Goal: Task Accomplishment & Management: Complete application form

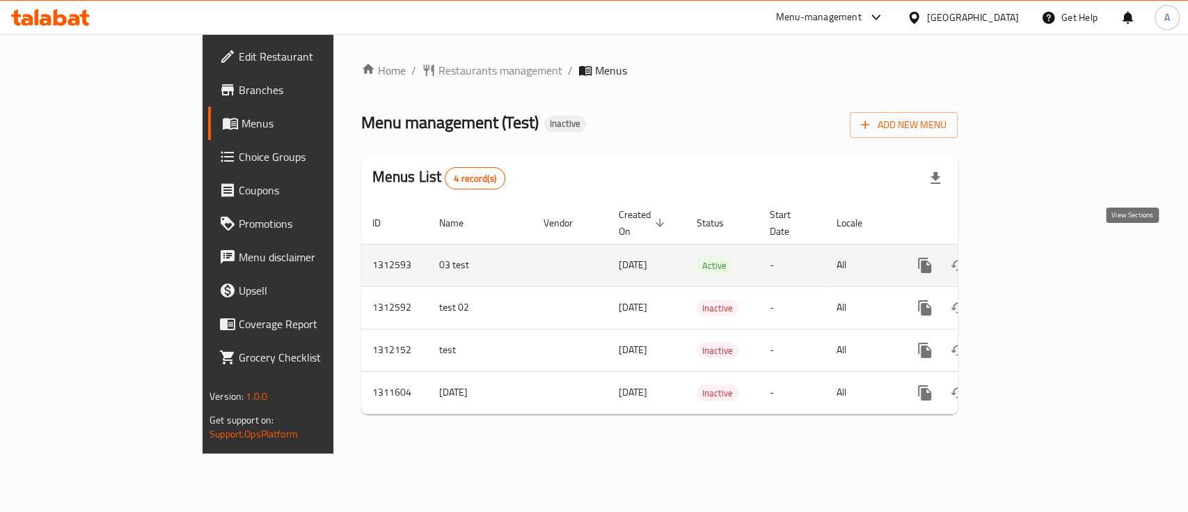
click at [1032, 259] on icon "enhanced table" at bounding box center [1025, 265] width 13 height 13
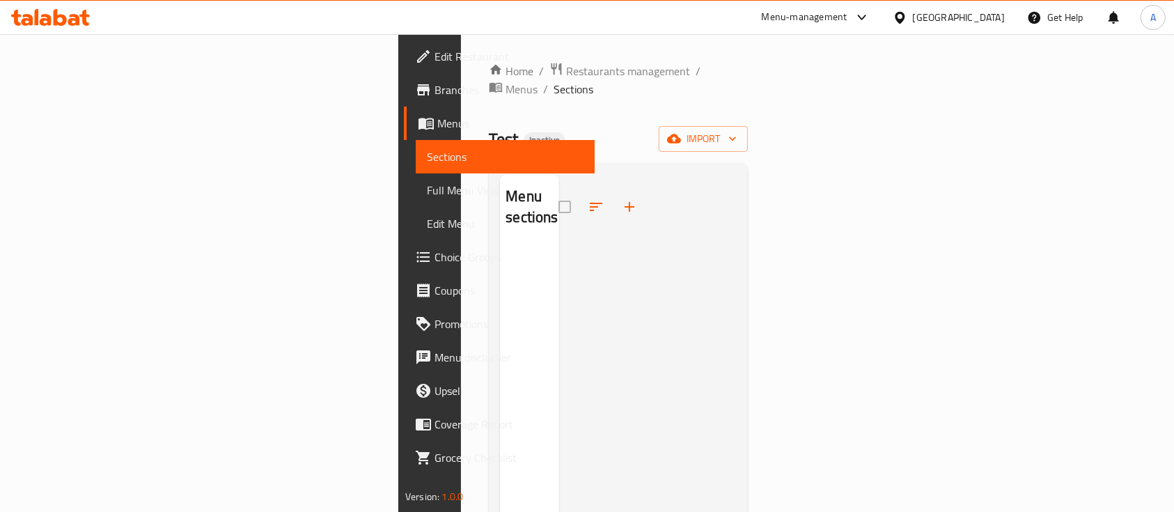
click at [489, 123] on span "Test" at bounding box center [503, 138] width 29 height 31
click at [489, 136] on div "Home / Restaurants management / Menus / Sections Test Inactive import Menu sect…" at bounding box center [618, 379] width 259 height 635
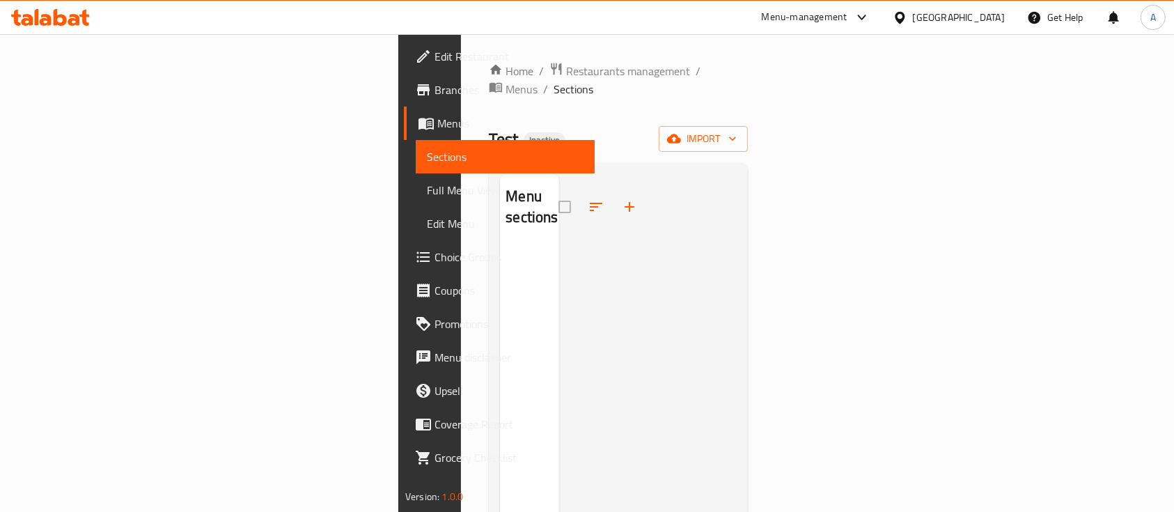
click at [500, 188] on div "Menu sections" at bounding box center [529, 207] width 59 height 66
click at [505, 81] on span "Menus" at bounding box center [521, 89] width 32 height 17
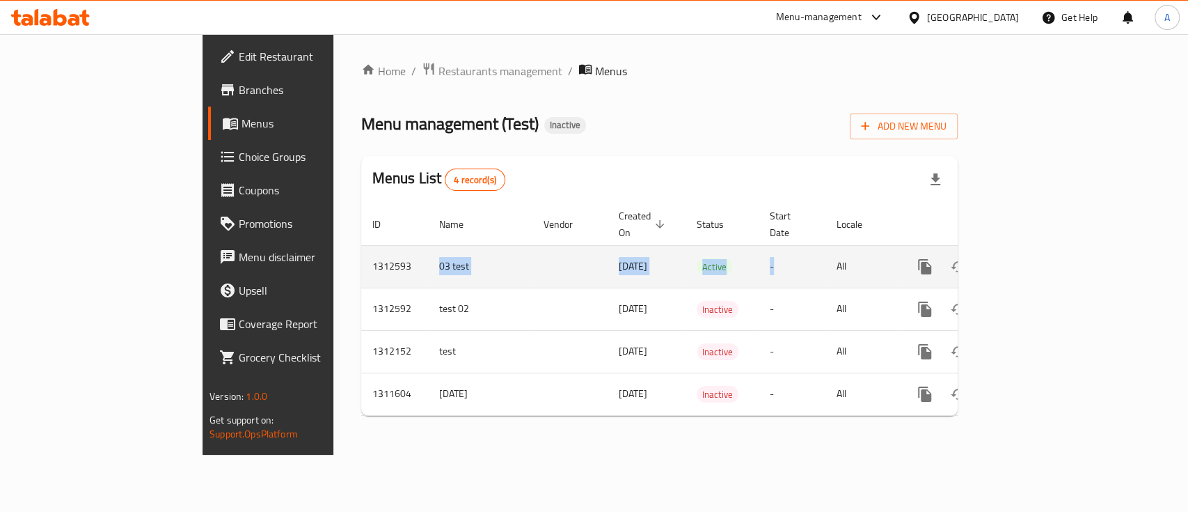
drag, startPoint x: 284, startPoint y: 253, endPoint x: 813, endPoint y: 253, distance: 529.0
click at [813, 253] on tr "1312593 03 test [DATE] Active - All" at bounding box center [707, 266] width 692 height 42
click at [813, 253] on td "-" at bounding box center [792, 266] width 67 height 42
click at [428, 248] on td "03 test" at bounding box center [480, 266] width 104 height 42
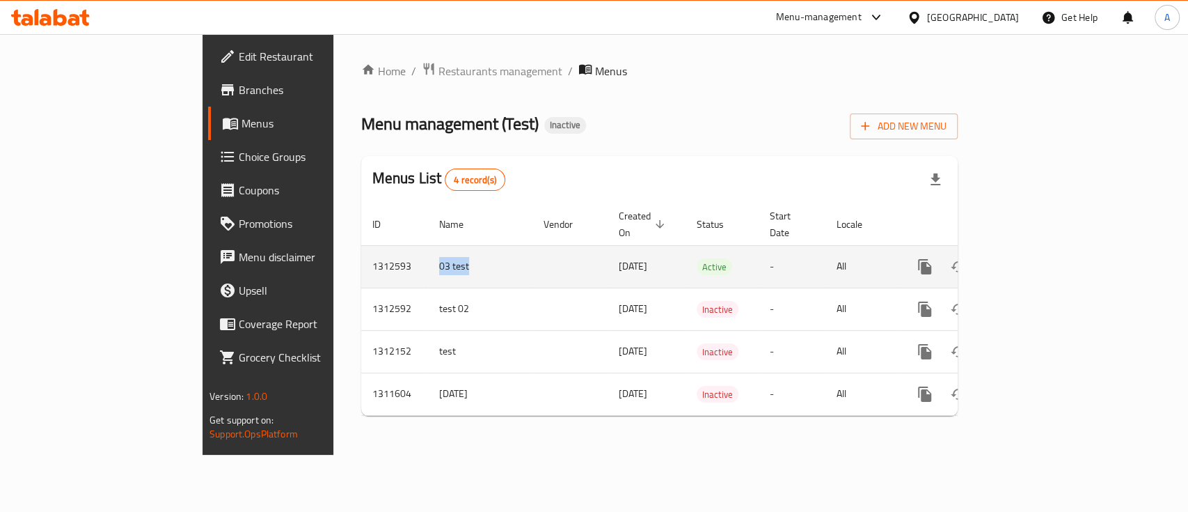
click at [428, 248] on td "03 test" at bounding box center [480, 266] width 104 height 42
click at [361, 250] on td "1312593" at bounding box center [394, 266] width 67 height 42
copy td "1312593"
click at [1034, 258] on icon "enhanced table" at bounding box center [1025, 266] width 17 height 17
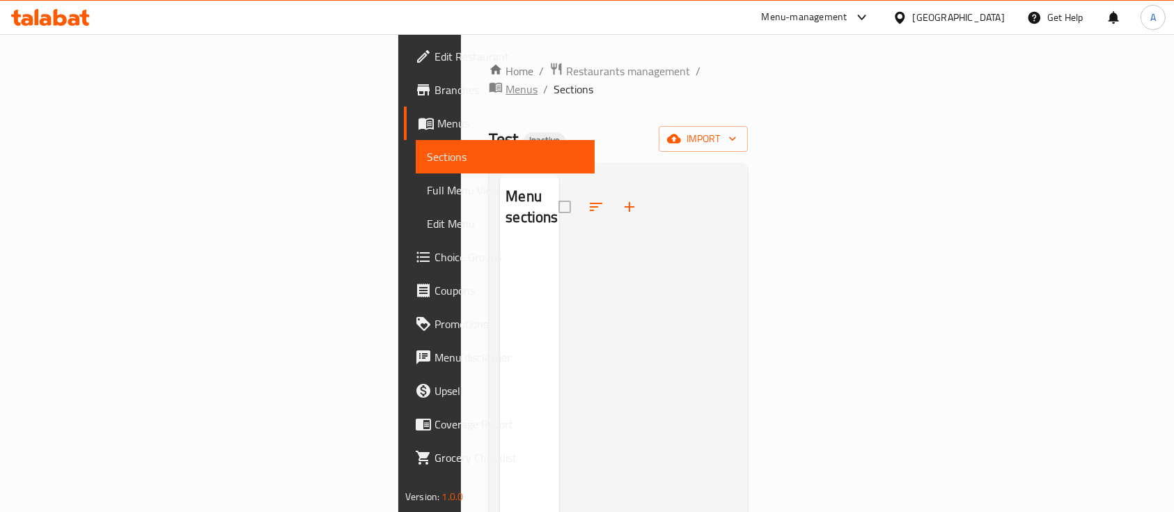
click at [505, 81] on span "Menus" at bounding box center [521, 89] width 32 height 17
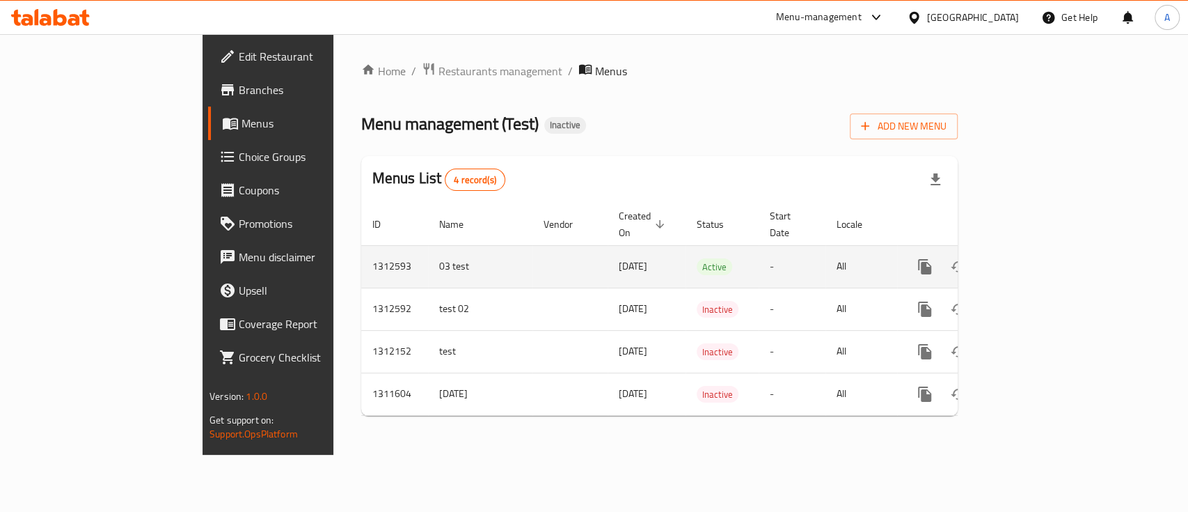
click at [734, 245] on td "Active" at bounding box center [722, 266] width 73 height 42
click at [697, 259] on span "Active" at bounding box center [714, 267] width 35 height 16
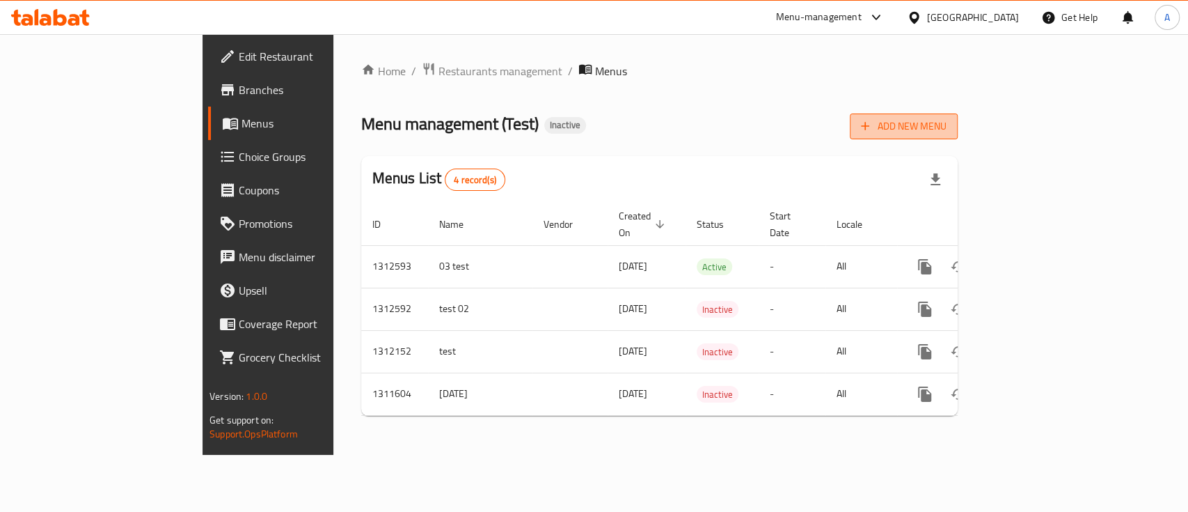
click at [947, 127] on span "Add New Menu" at bounding box center [904, 126] width 86 height 17
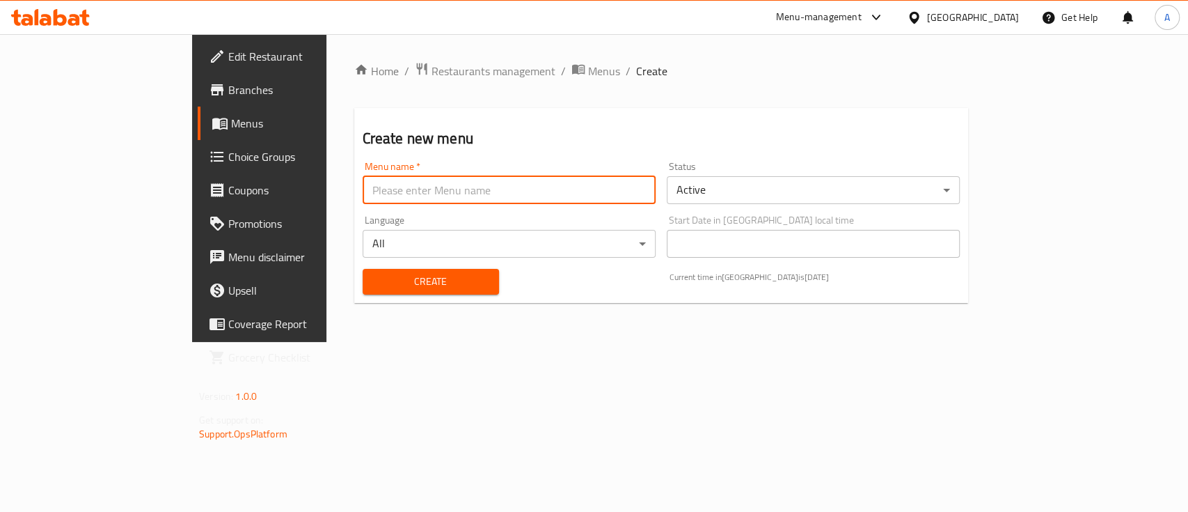
click at [514, 198] on input "text" at bounding box center [509, 190] width 293 height 28
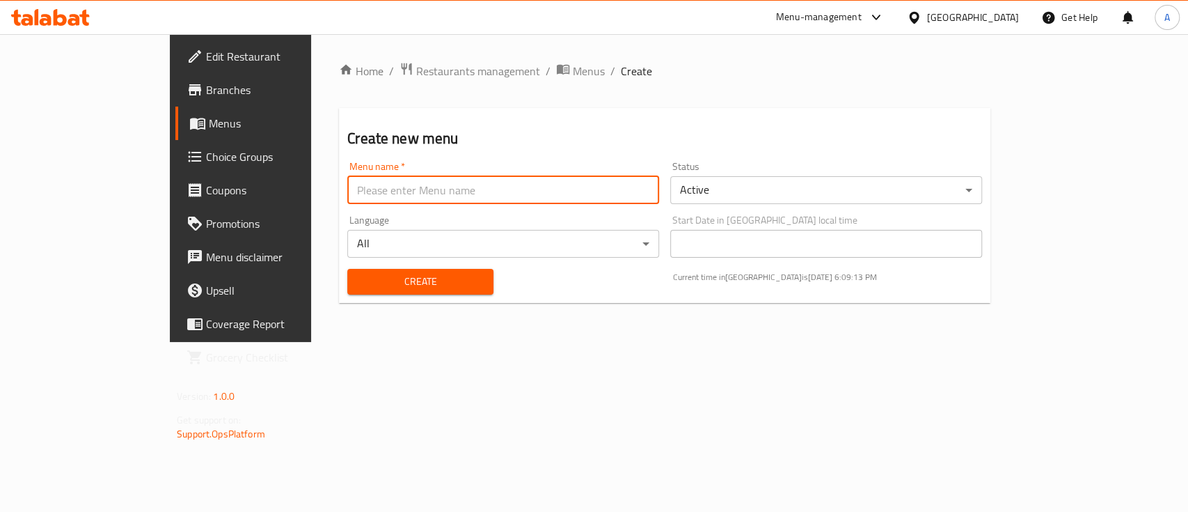
click at [347, 192] on input "text" at bounding box center [503, 190] width 312 height 28
type input "Con"
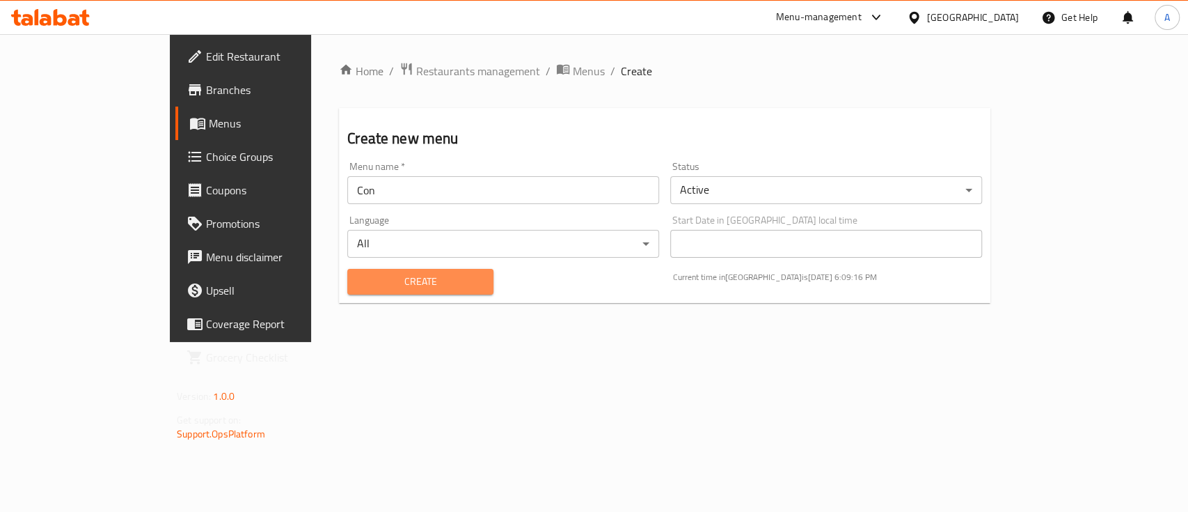
click at [425, 290] on button "Create" at bounding box center [420, 282] width 146 height 26
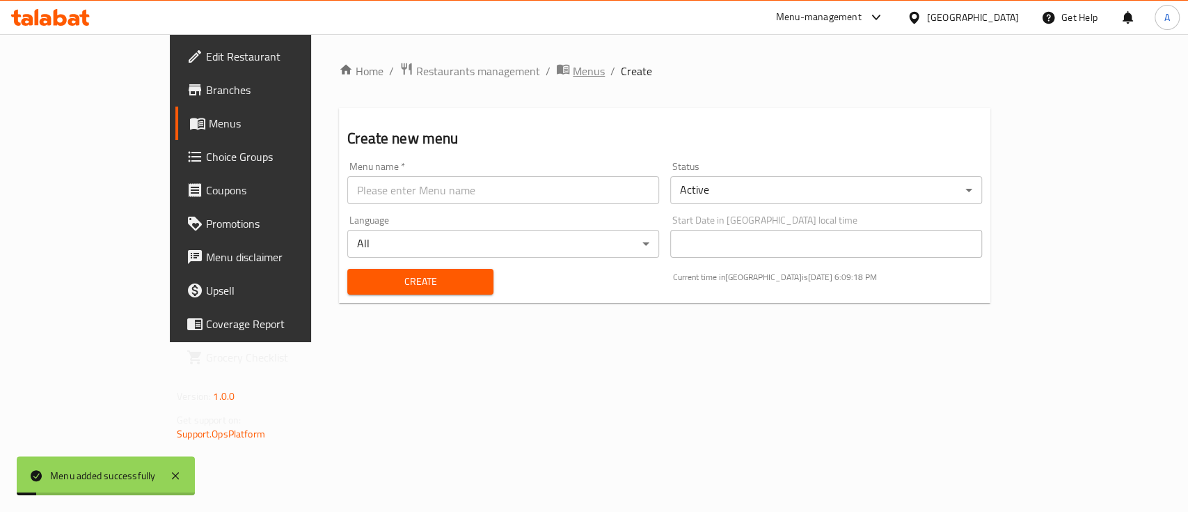
click at [573, 70] on span "Menus" at bounding box center [589, 71] width 32 height 17
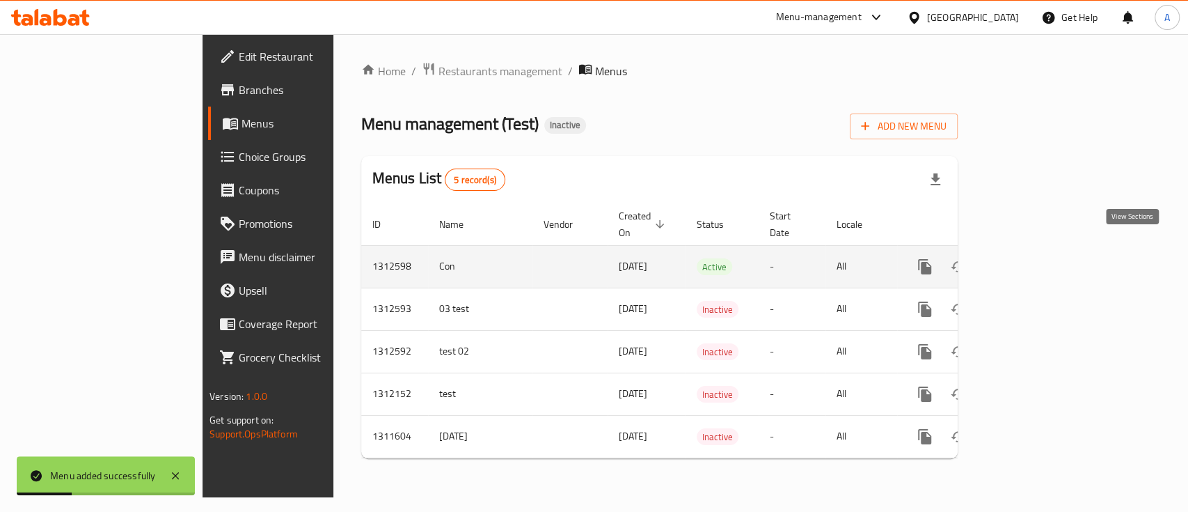
click at [1034, 258] on icon "enhanced table" at bounding box center [1025, 266] width 17 height 17
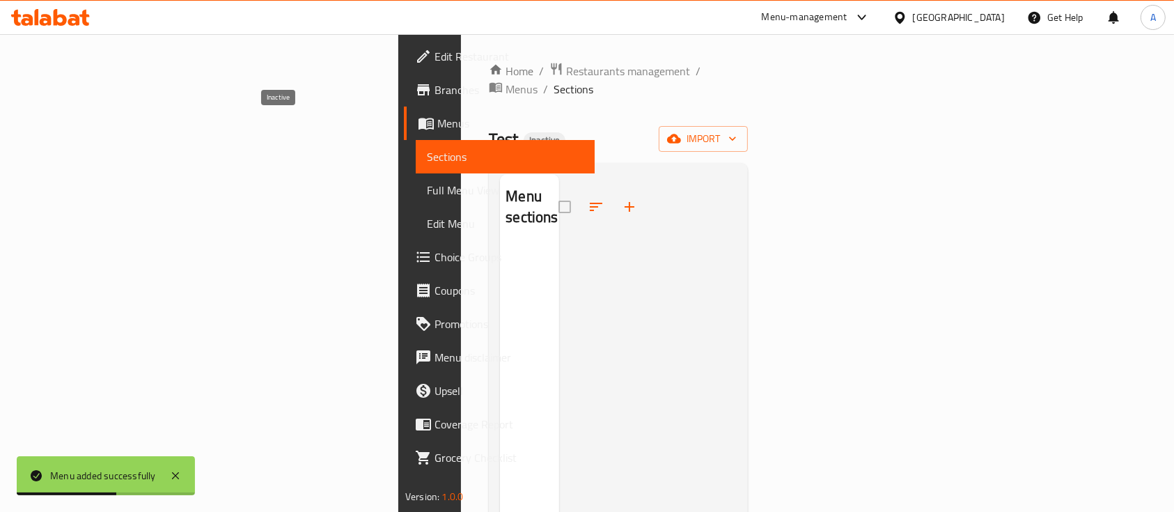
drag, startPoint x: 283, startPoint y: 122, endPoint x: 398, endPoint y: 100, distance: 117.7
click at [523, 134] on span "Inactive" at bounding box center [544, 140] width 42 height 12
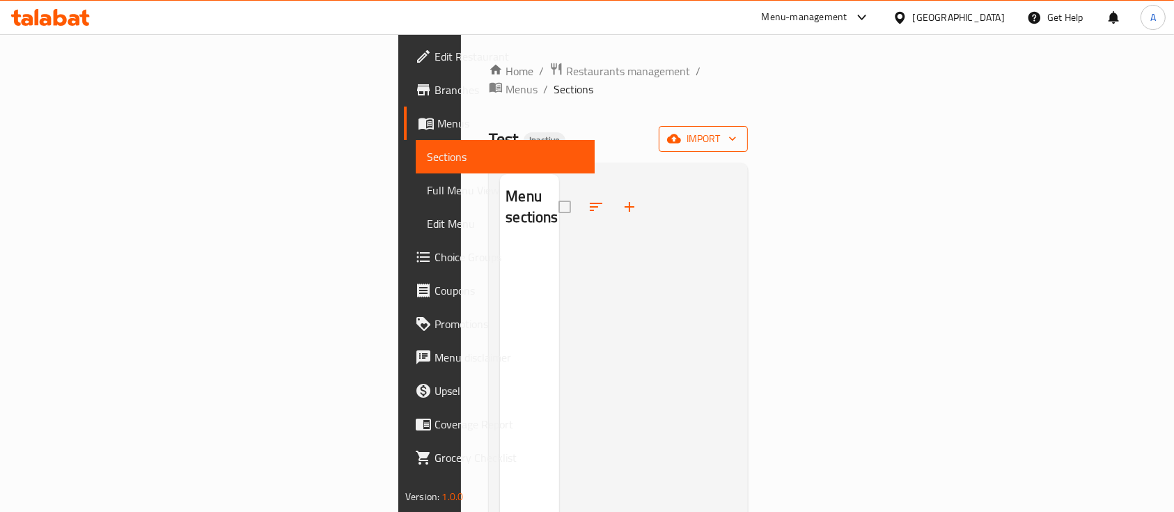
click at [736, 130] on span "import" at bounding box center [703, 138] width 67 height 17
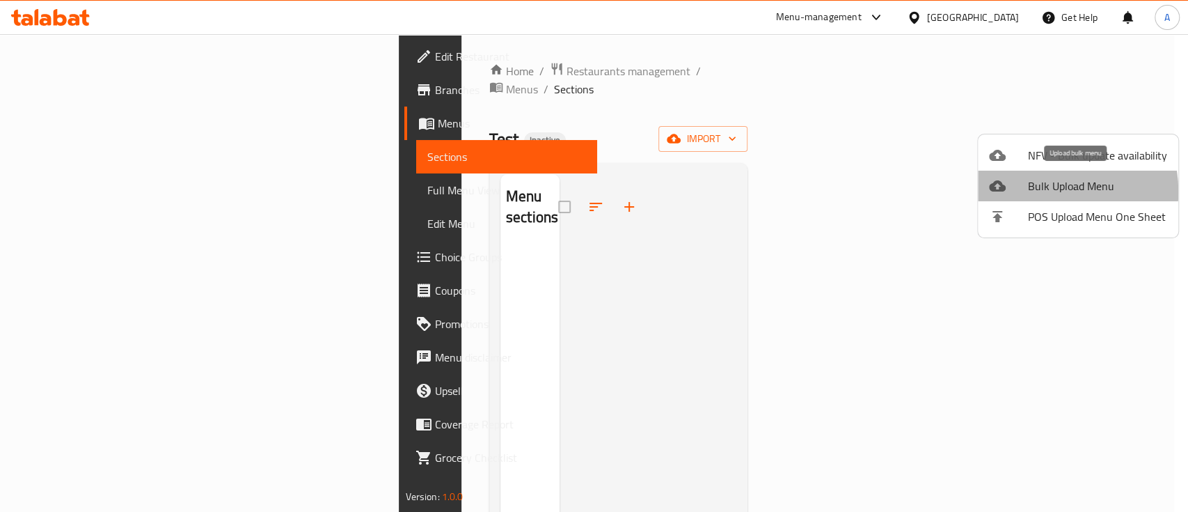
click at [1041, 191] on span "Bulk Upload Menu" at bounding box center [1097, 185] width 139 height 17
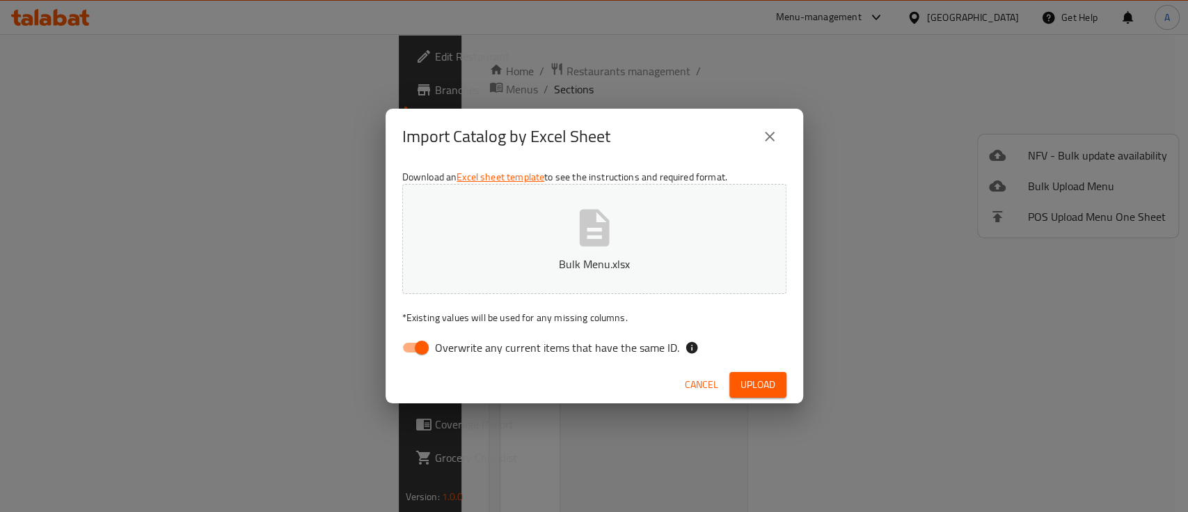
click at [773, 382] on span "Upload" at bounding box center [758, 384] width 35 height 17
